Goal: Ask a question

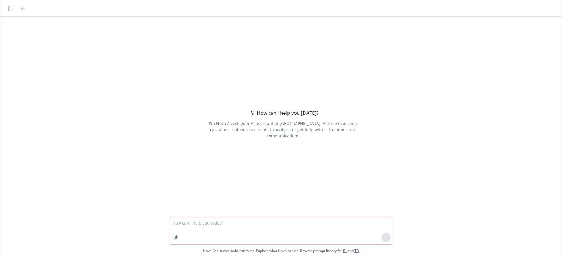
click at [173, 222] on textarea at bounding box center [281, 230] width 224 height 27
type textarea "What are the employer contribution rates for [US_STATE] Paid Family Medical Lea…"
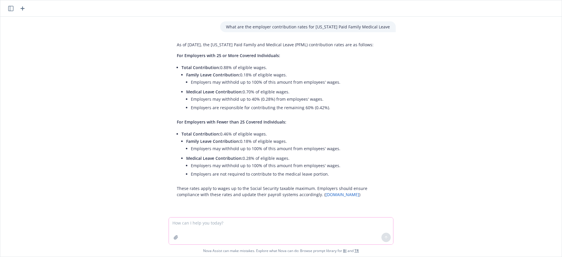
scroll to position [3, 0]
click at [179, 223] on textarea at bounding box center [281, 230] width 224 height 27
type textarea "Have the 2026 contributions rates for MA PFML been released"
drag, startPoint x: 385, startPoint y: 237, endPoint x: 405, endPoint y: 218, distance: 27.7
click at [385, 237] on icon at bounding box center [386, 237] width 4 height 4
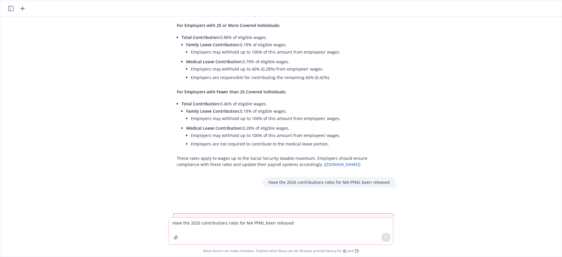
scroll to position [61, 0]
